Goal: Task Accomplishment & Management: Use online tool/utility

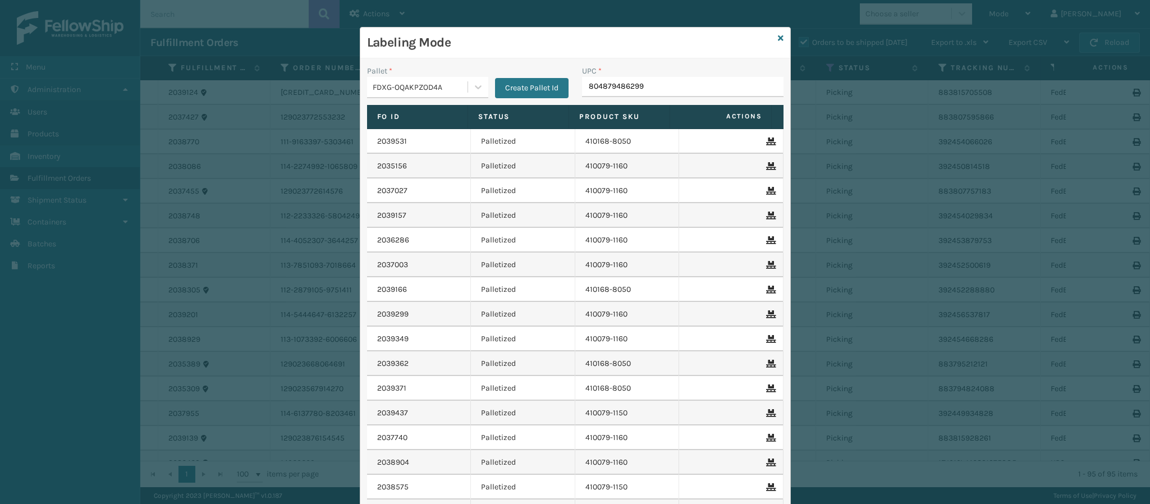
type input "804879486299"
type input "840985120641"
type input "840985126322"
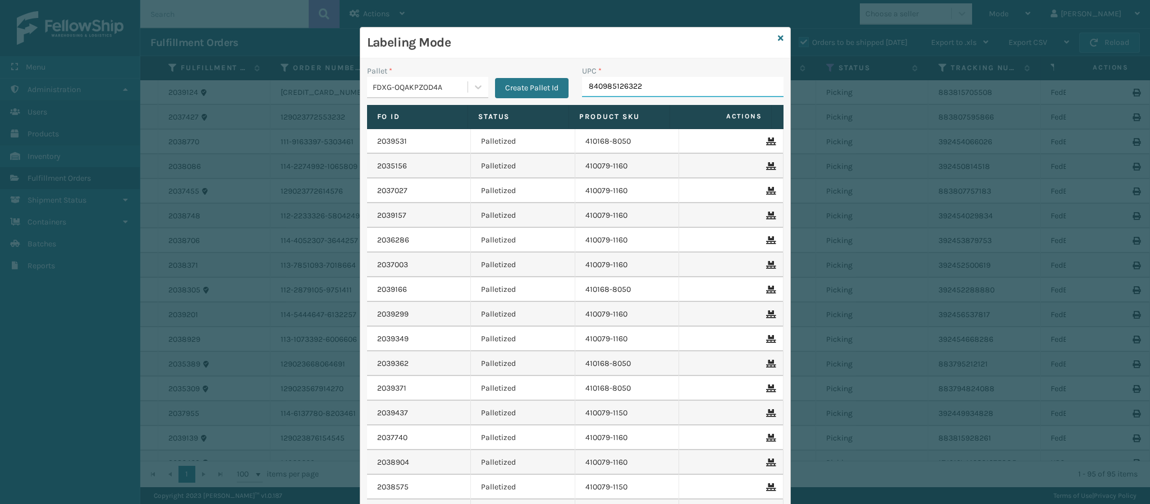
type input "840985126322"
type input "84098512431"
type input "84998601268"
click at [778, 41] on icon at bounding box center [781, 38] width 6 height 8
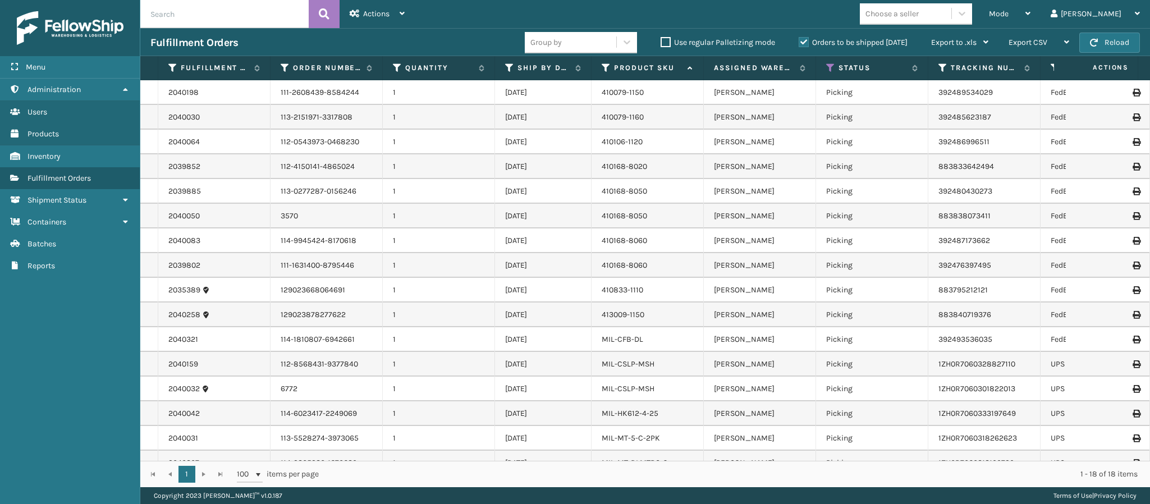
scroll to position [77, 0]
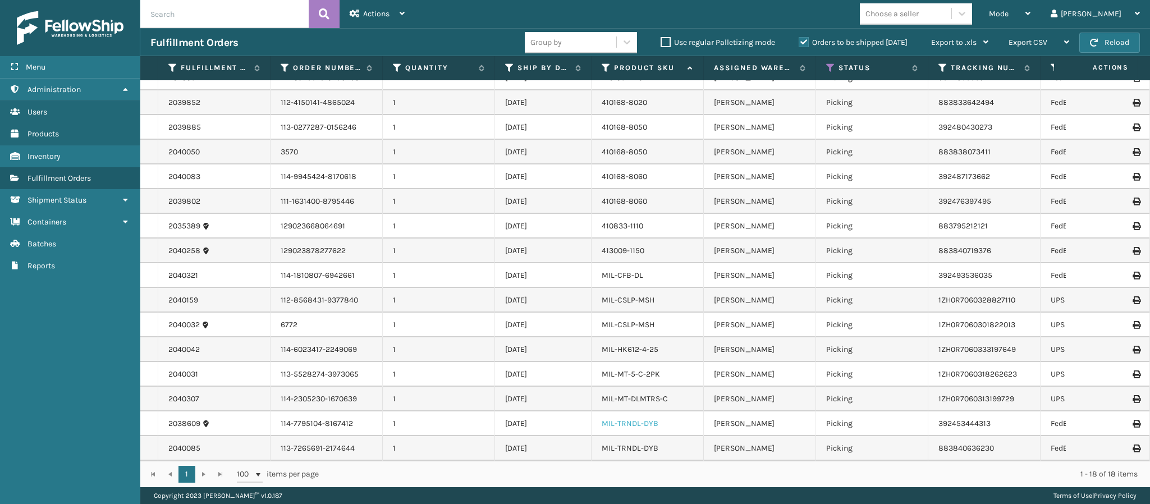
click at [641, 419] on link "MIL-TRNDL-DYB" at bounding box center [630, 424] width 57 height 10
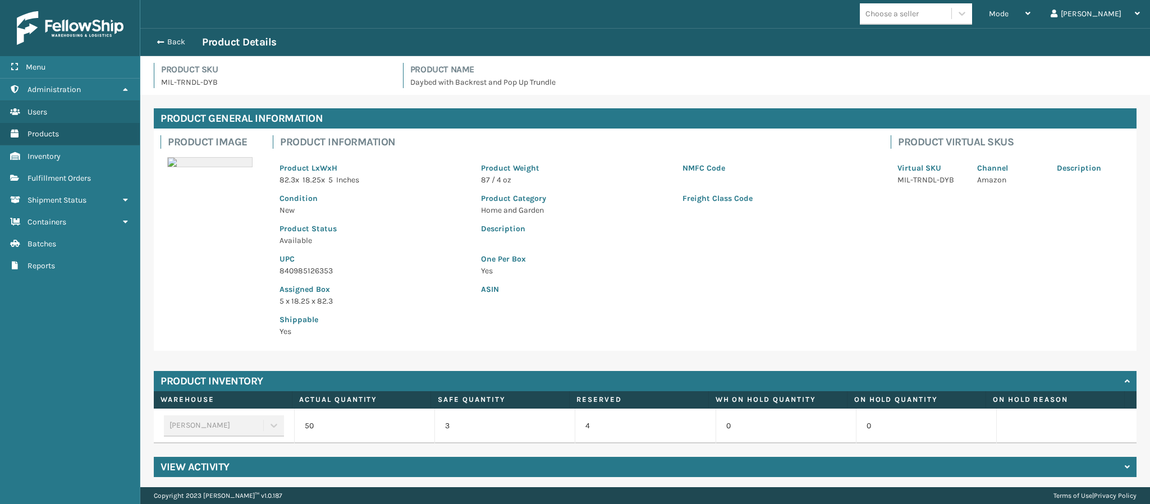
click at [332, 268] on p "840985126353" at bounding box center [374, 271] width 188 height 12
copy p "840985126353"
click at [171, 38] on button "Back" at bounding box center [176, 42] width 52 height 10
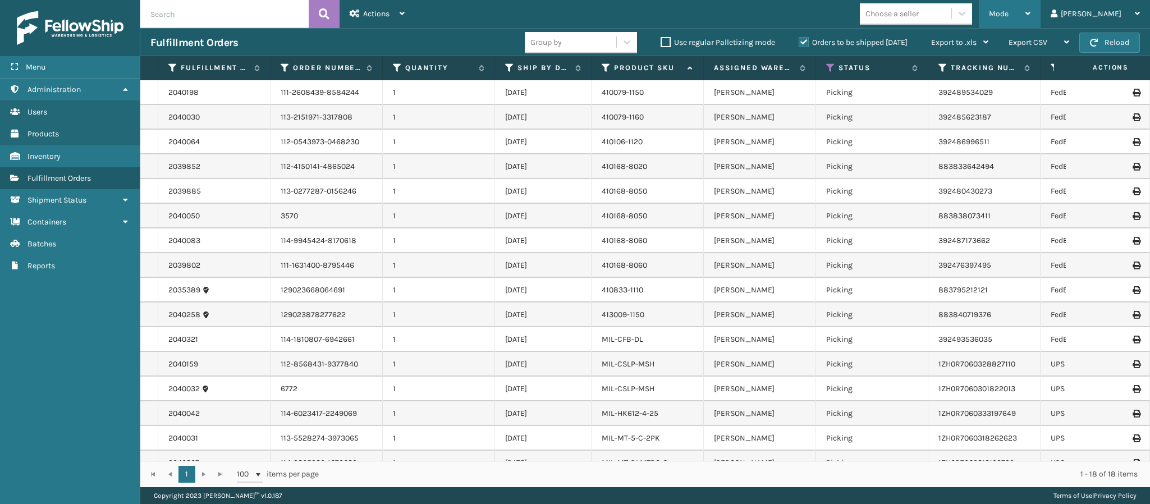
click at [1031, 17] on div "Mode" at bounding box center [1010, 14] width 42 height 28
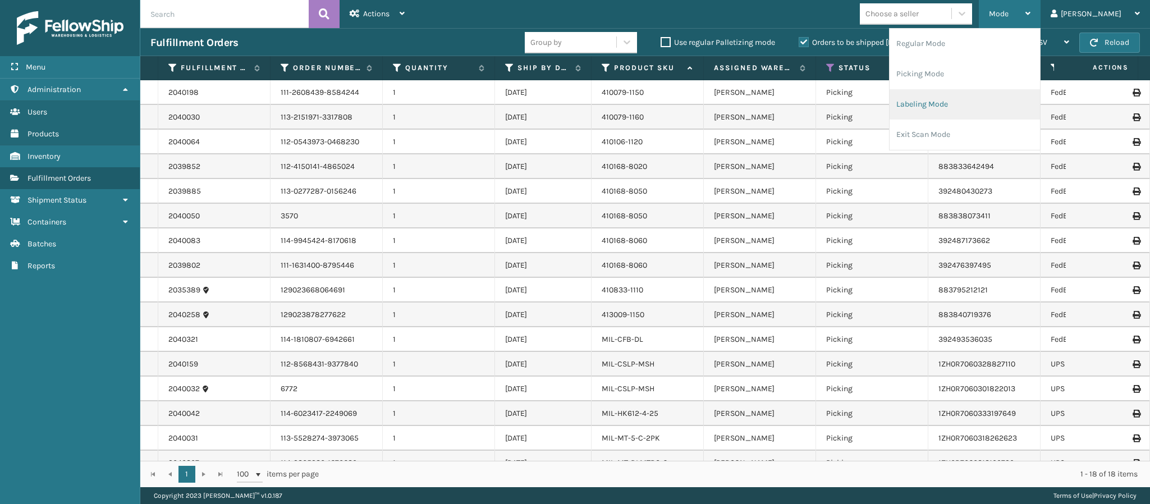
click at [979, 112] on li "Labeling Mode" at bounding box center [965, 104] width 150 height 30
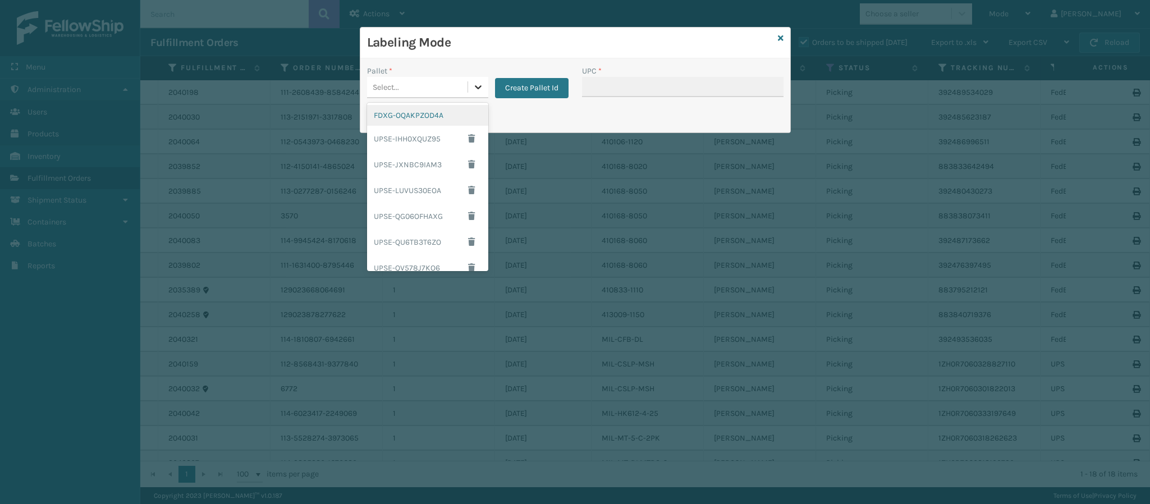
click at [482, 90] on icon at bounding box center [478, 86] width 11 height 11
click at [435, 113] on div "FDXG-OQAKPZOD4A" at bounding box center [427, 115] width 121 height 21
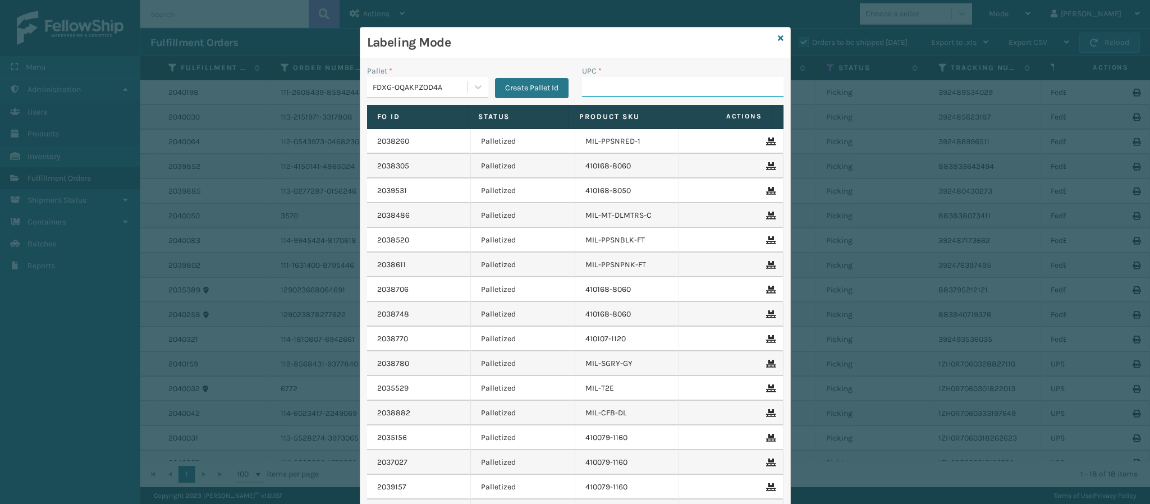
click at [607, 88] on input "UPC *" at bounding box center [683, 87] width 202 height 20
paste input "840985126353"
type input "840985126353"
type input "840985118310"
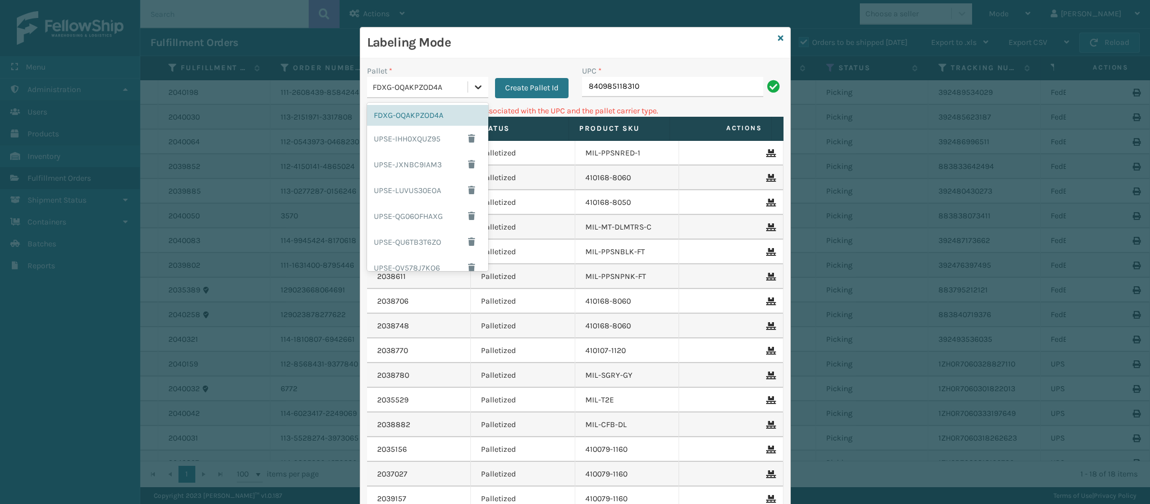
click at [479, 92] on div at bounding box center [478, 87] width 20 height 20
click at [414, 236] on div "UPSG-QEIIMIYHGU" at bounding box center [427, 233] width 121 height 21
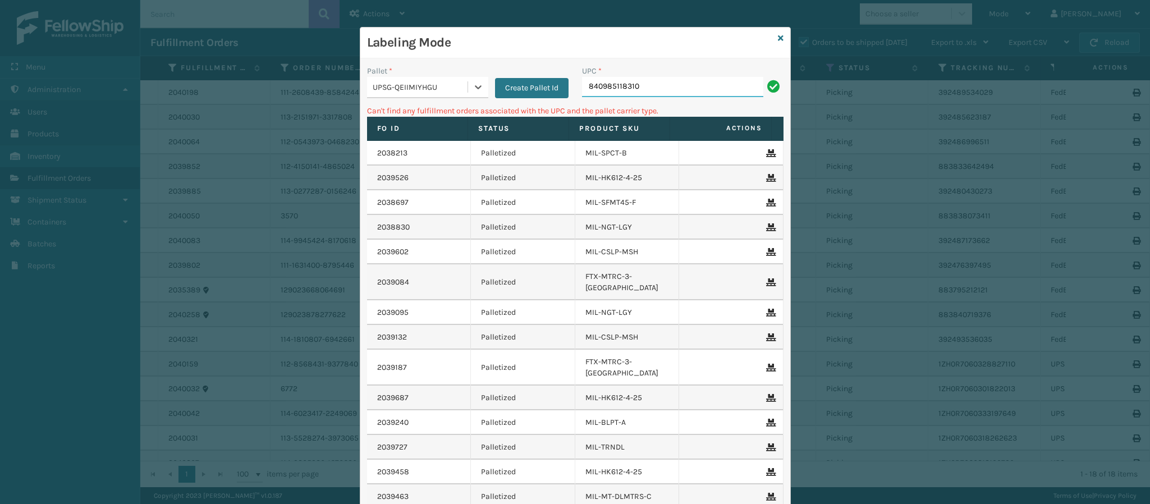
click at [647, 83] on input "840985118310" at bounding box center [672, 87] width 181 height 20
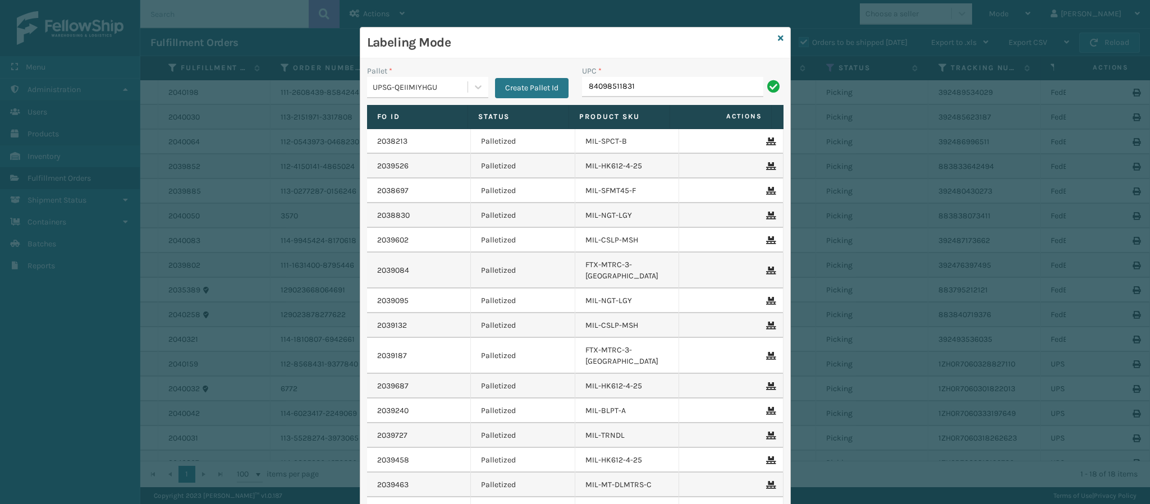
type input "840985118310"
click at [477, 69] on div "Pallet *" at bounding box center [427, 71] width 121 height 12
click at [645, 88] on input "UPC *" at bounding box center [683, 87] width 202 height 20
type input "804879486299"
click at [778, 33] on link at bounding box center [781, 39] width 6 height 12
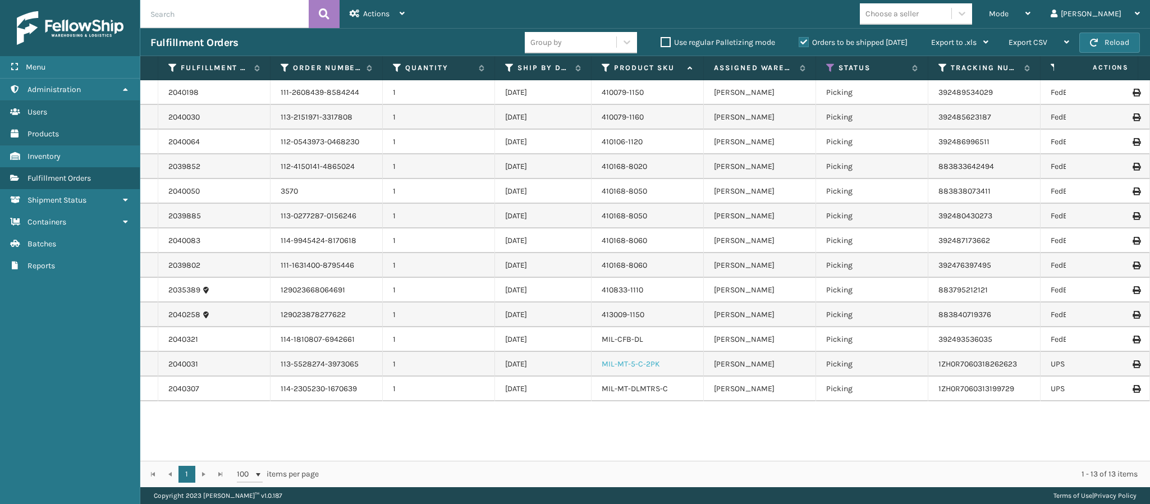
click at [636, 364] on link "MIL-MT-5-C-2PK" at bounding box center [631, 364] width 58 height 10
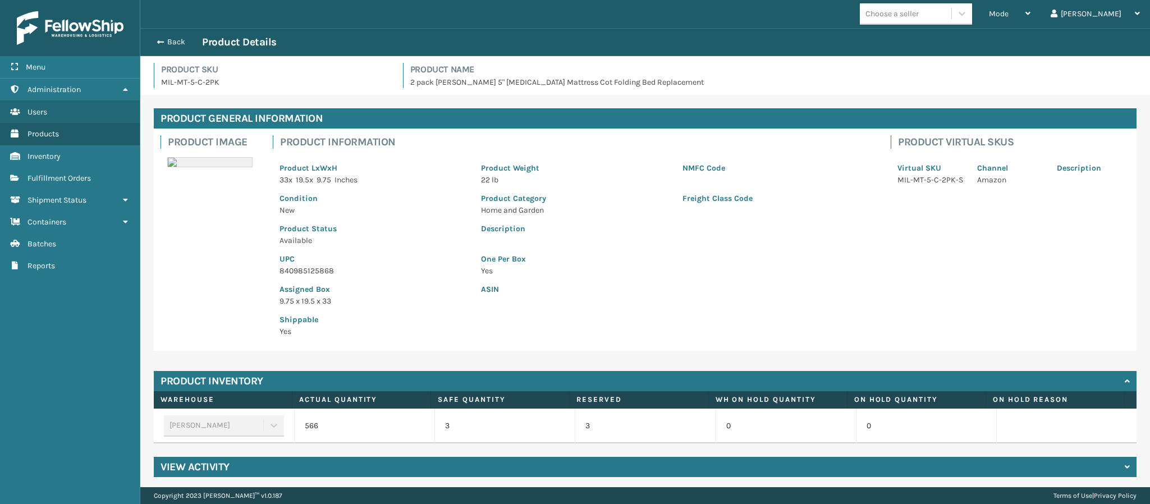
click at [329, 273] on p "840985125868" at bounding box center [374, 271] width 188 height 12
copy p "840985125868"
click at [165, 49] on div "Back Product Details" at bounding box center [645, 42] width 1010 height 28
click at [166, 39] on button "Back" at bounding box center [176, 42] width 52 height 10
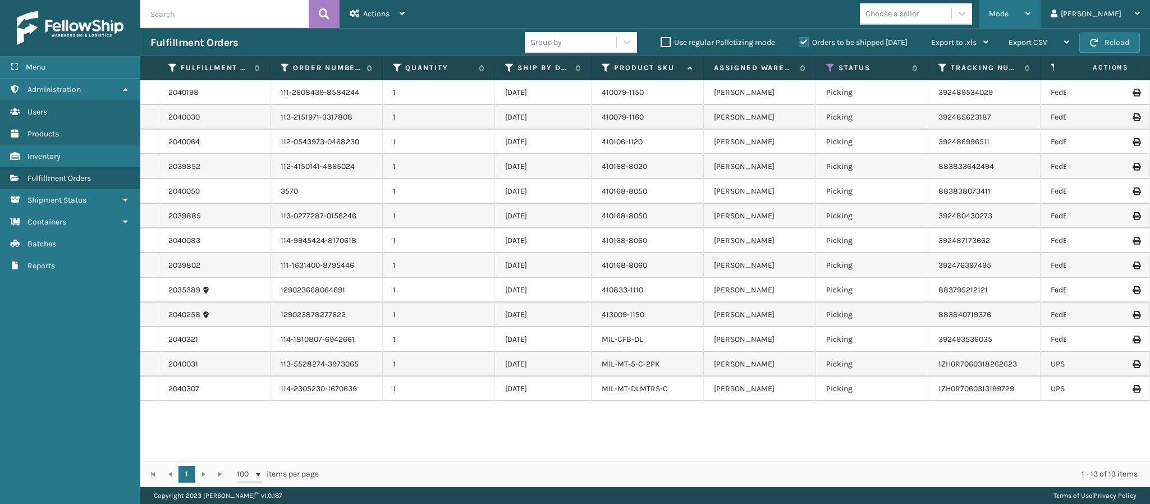
click at [1031, 12] on div "Mode" at bounding box center [1010, 14] width 42 height 28
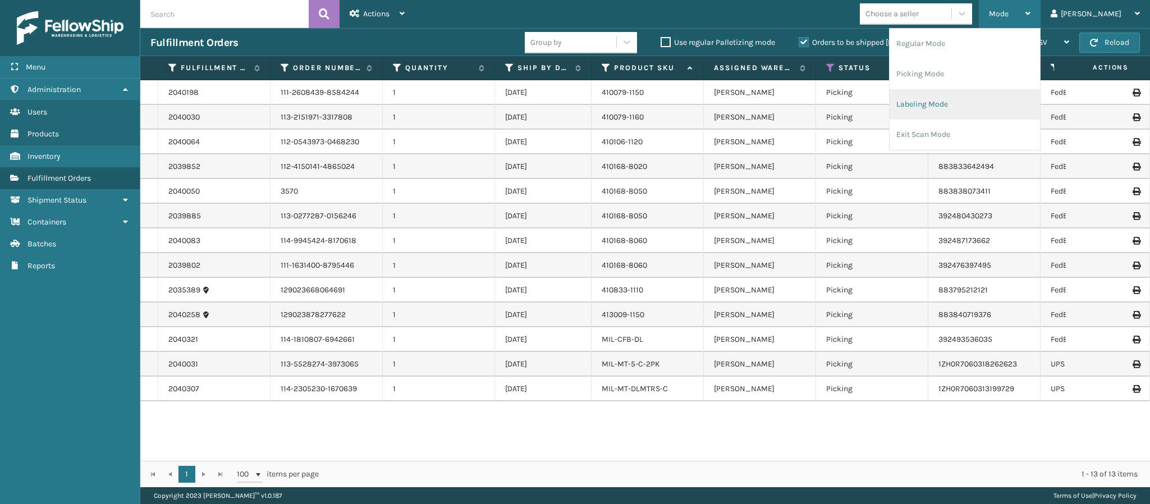
click at [969, 93] on li "Labeling Mode" at bounding box center [965, 104] width 150 height 30
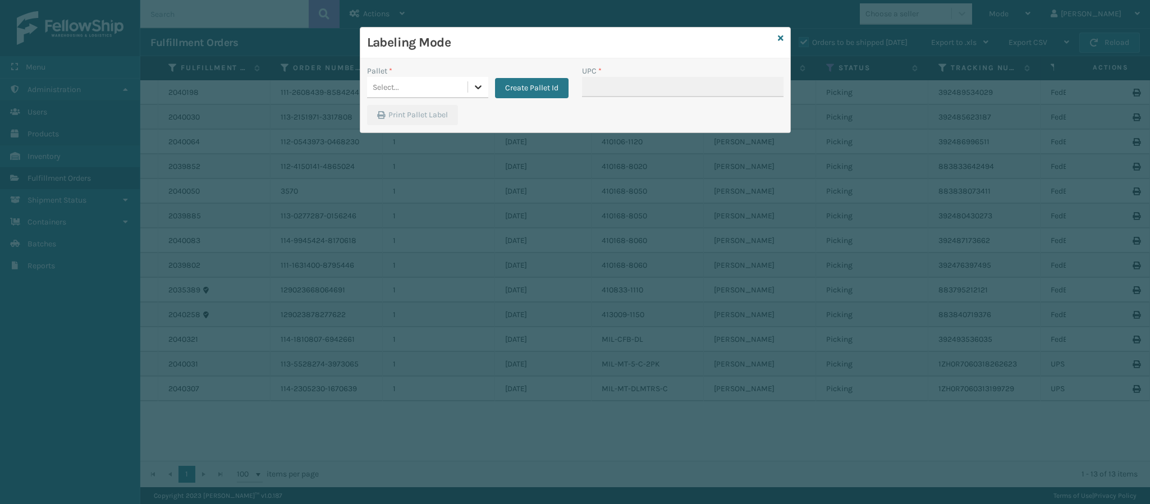
click at [474, 88] on icon at bounding box center [478, 86] width 11 height 11
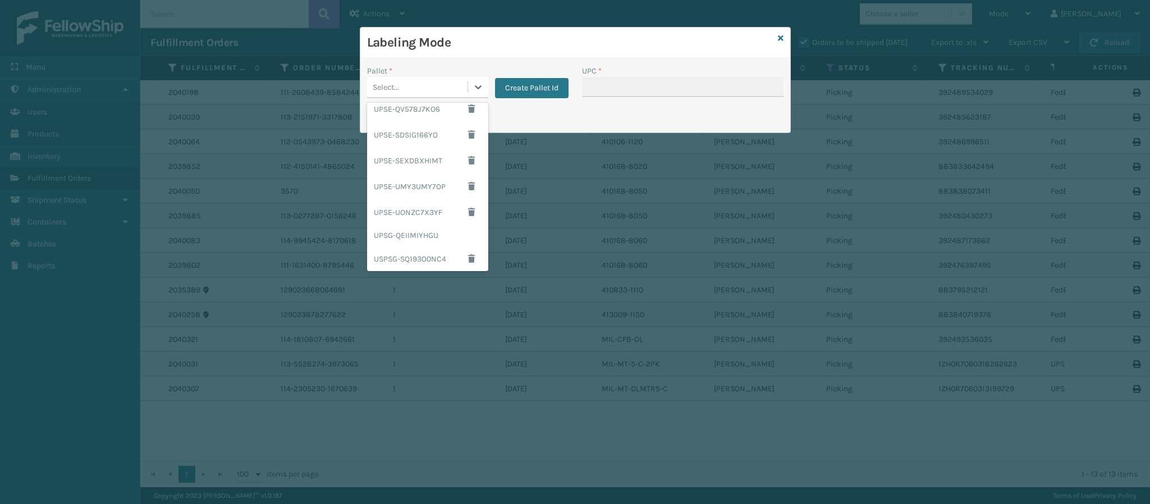
scroll to position [161, 0]
click at [417, 224] on div "UPSG-QEIIMIYHGU" at bounding box center [427, 233] width 121 height 21
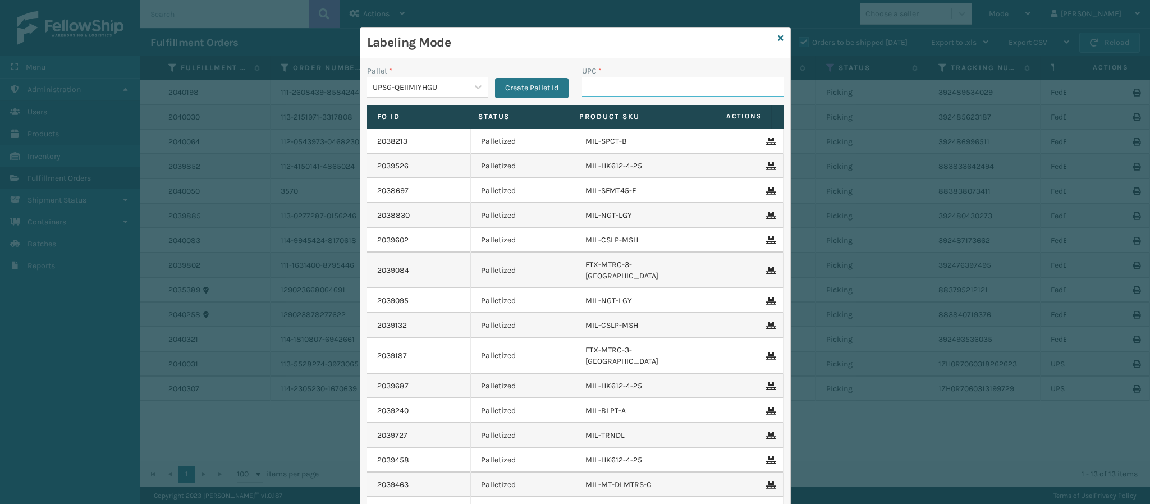
click at [605, 88] on input "UPC *" at bounding box center [683, 87] width 202 height 20
paste input "840985125868"
type input "840985125868"
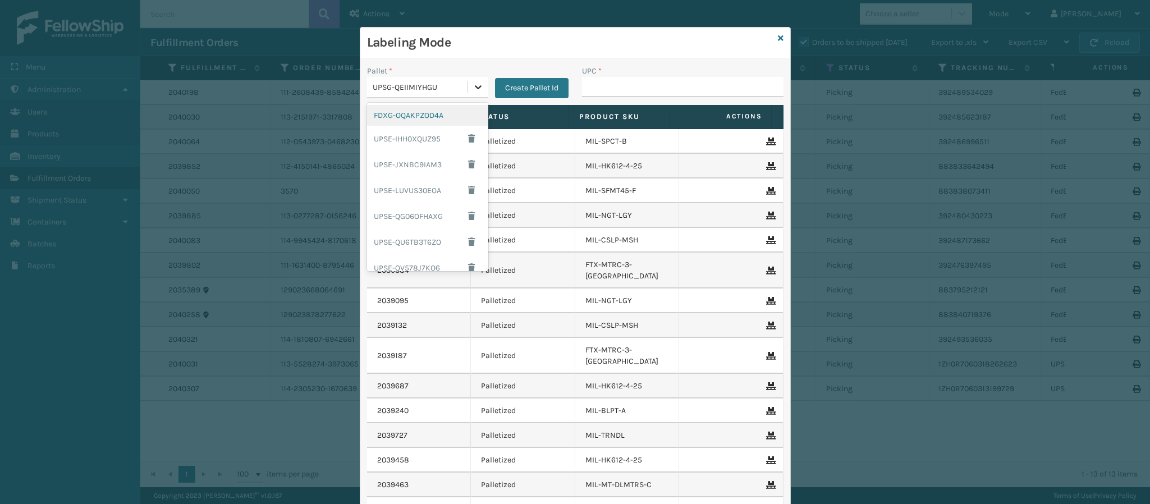
click at [473, 84] on icon at bounding box center [478, 86] width 11 height 11
click at [424, 117] on div "FDXG-OQAKPZOD4A" at bounding box center [427, 115] width 121 height 21
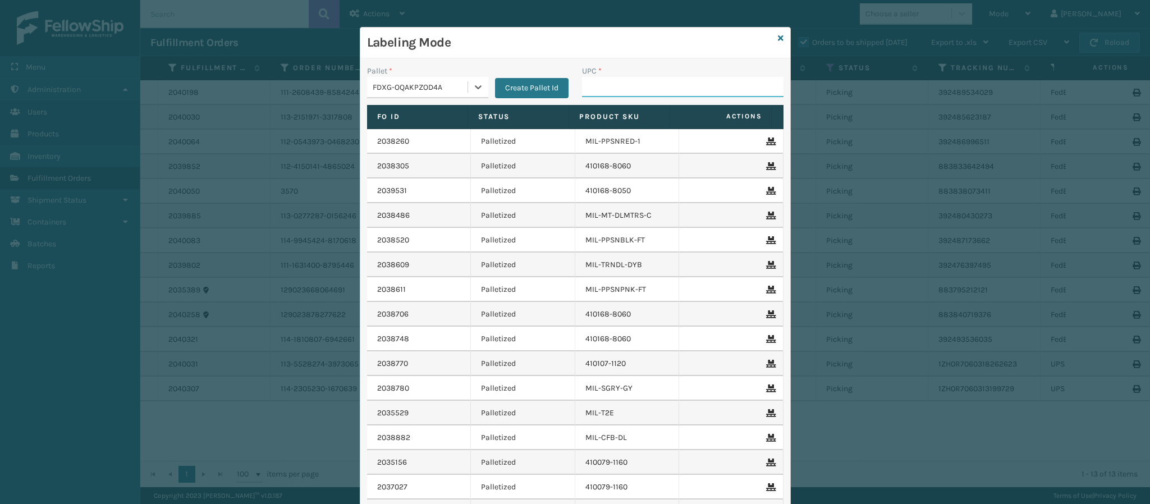
click at [618, 89] on input "UPC *" at bounding box center [683, 87] width 202 height 20
type input "84098511262"
type input "84098512648"
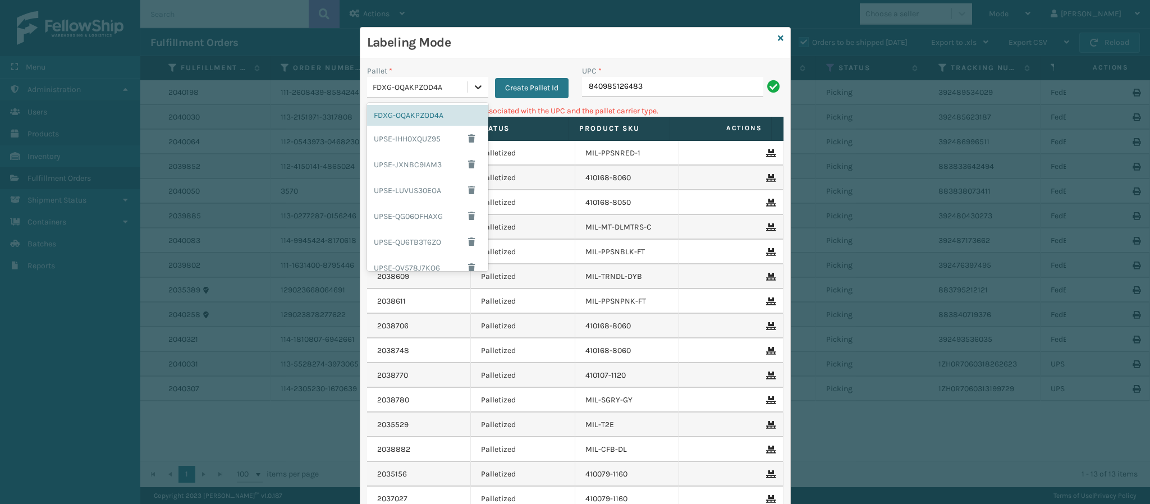
click at [473, 93] on div at bounding box center [478, 87] width 20 height 20
click at [422, 238] on div "UPSG-QEIIMIYHGU" at bounding box center [427, 233] width 121 height 21
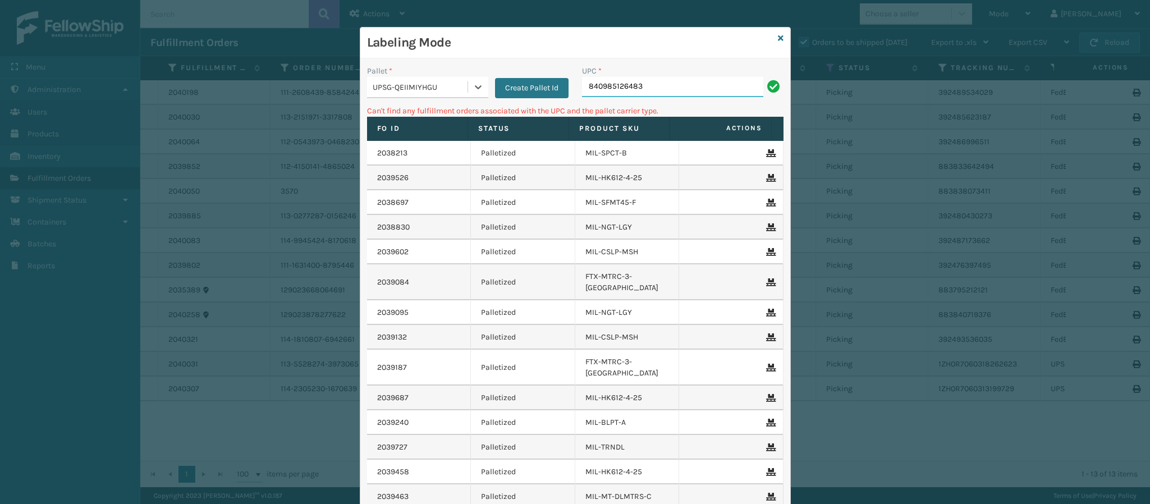
click at [661, 86] on input "840985126483" at bounding box center [672, 87] width 181 height 20
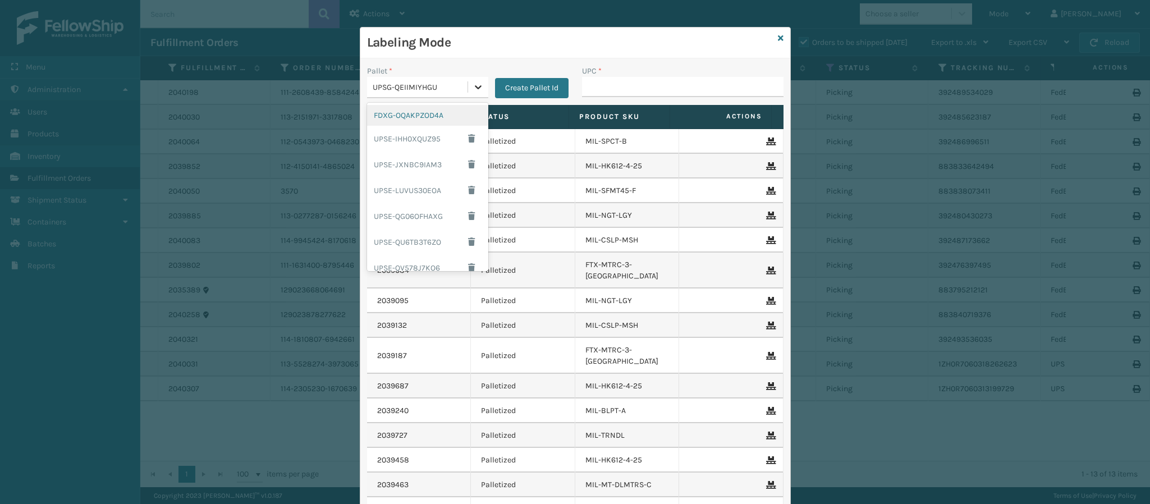
click at [473, 84] on icon at bounding box center [478, 86] width 11 height 11
click at [422, 120] on div "FDXG-OQAKPZOD4A" at bounding box center [427, 115] width 121 height 21
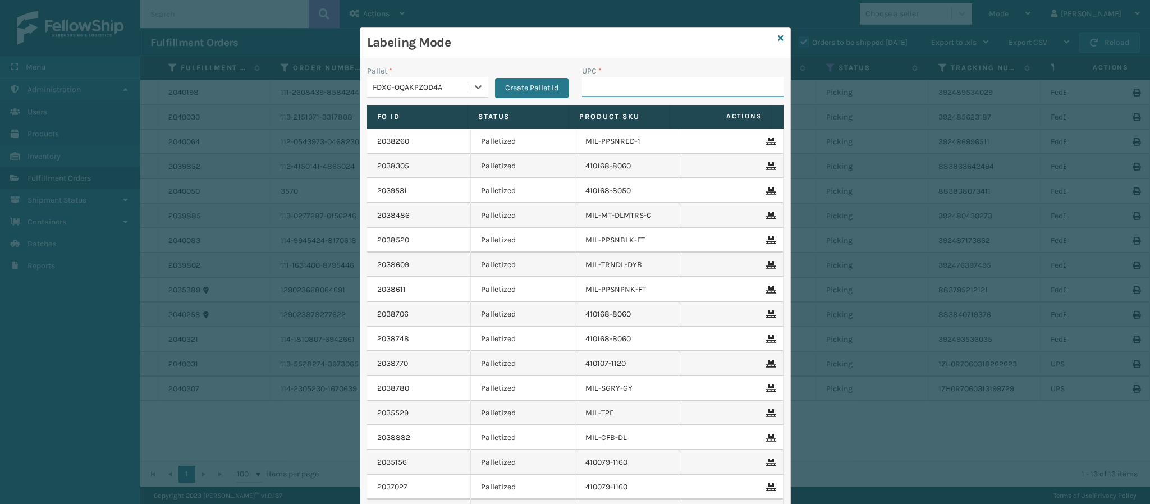
click at [640, 91] on input "UPC *" at bounding box center [683, 87] width 202 height 20
type input "8499860093"
